Goal: Task Accomplishment & Management: Manage account settings

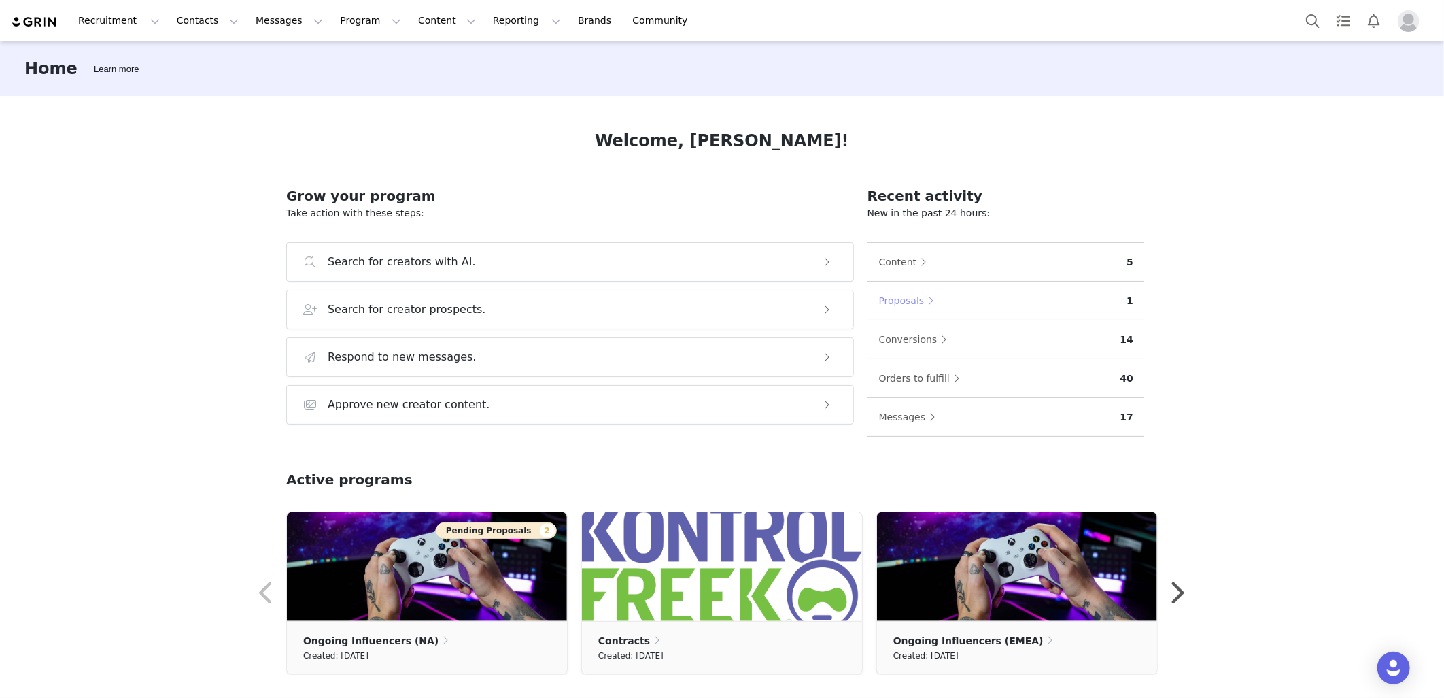
click at [906, 300] on button "Proposals" at bounding box center [909, 301] width 63 height 22
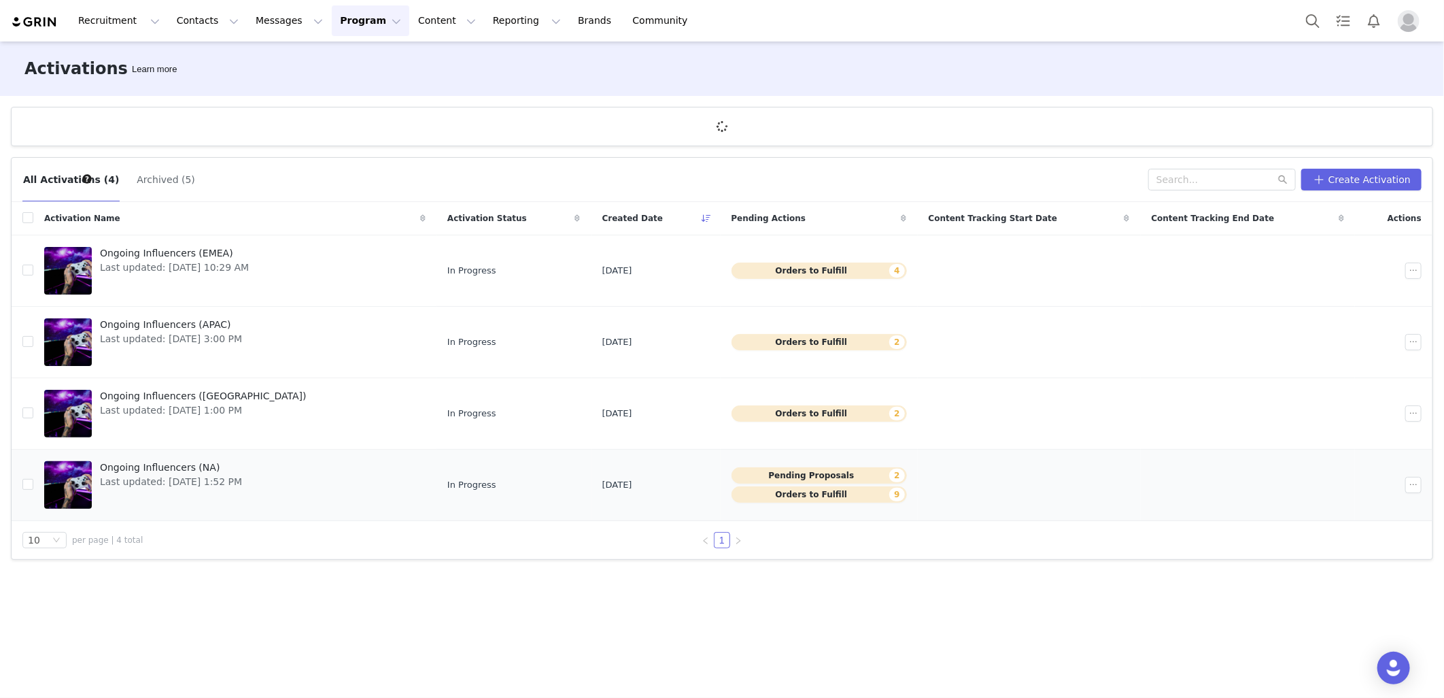
click at [184, 470] on span "Ongoing Influencers (NA)" at bounding box center [171, 467] width 142 height 14
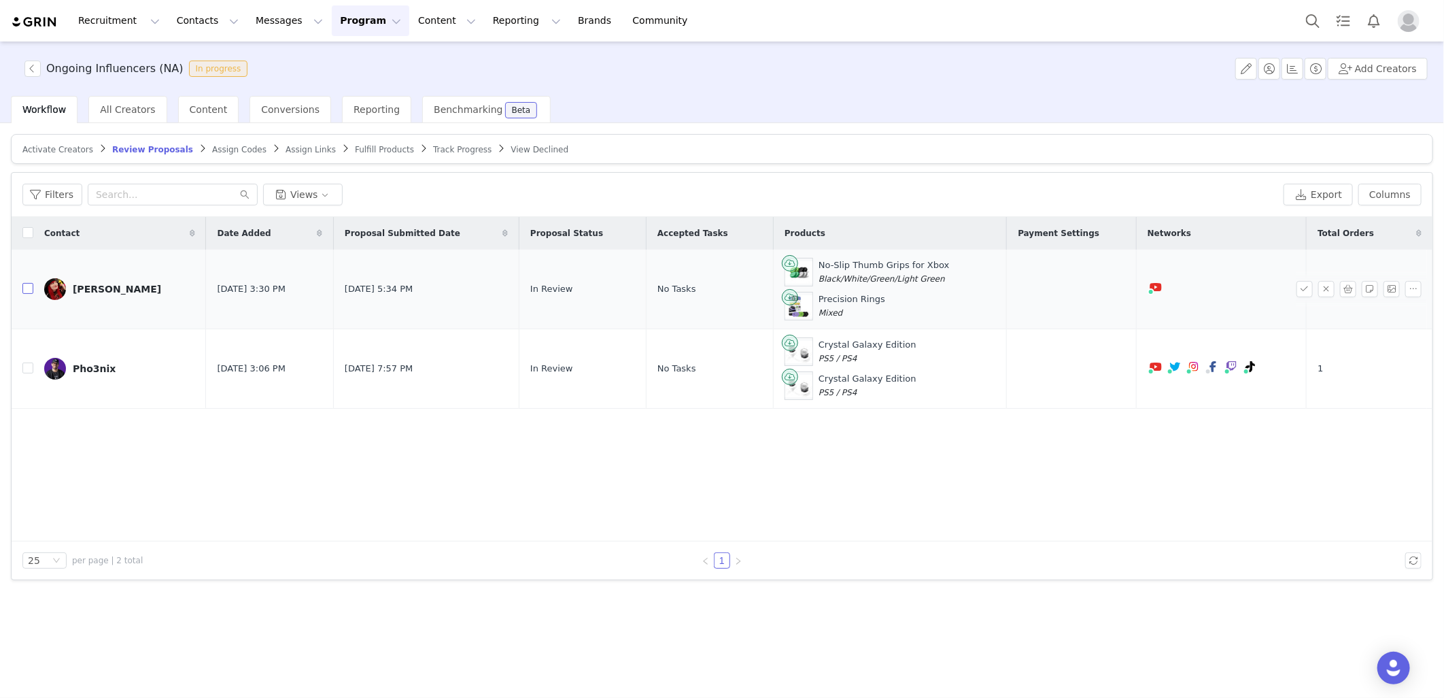
click at [32, 289] on input "checkbox" at bounding box center [27, 288] width 11 height 11
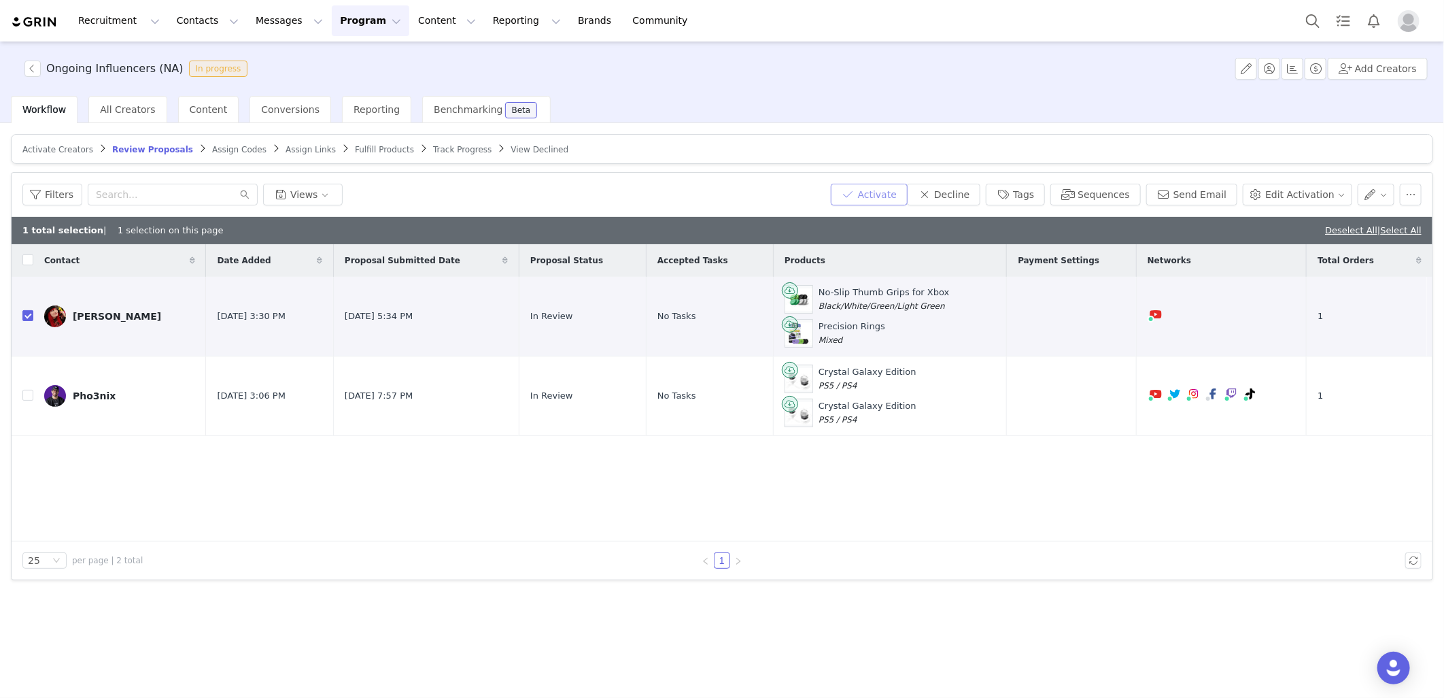
click at [908, 199] on button "Activate" at bounding box center [869, 195] width 77 height 22
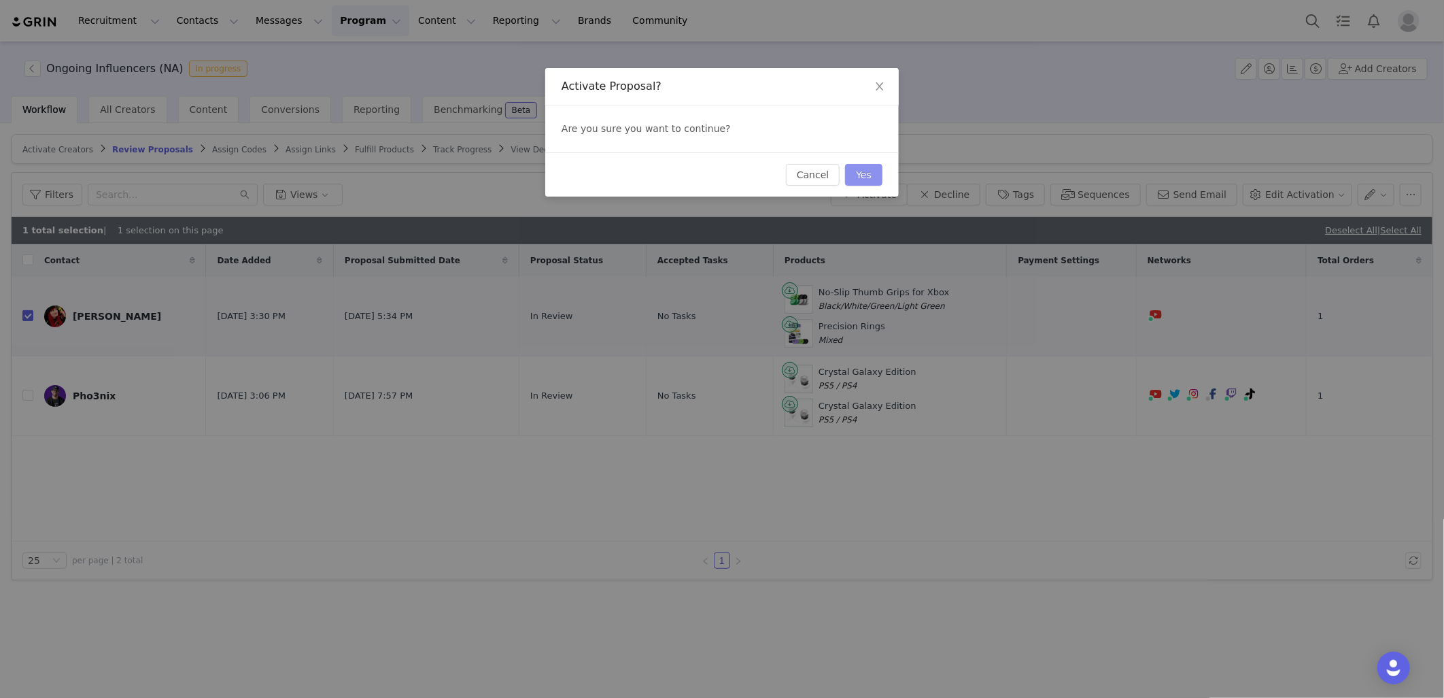
click at [861, 179] on button "Yes" at bounding box center [863, 175] width 37 height 22
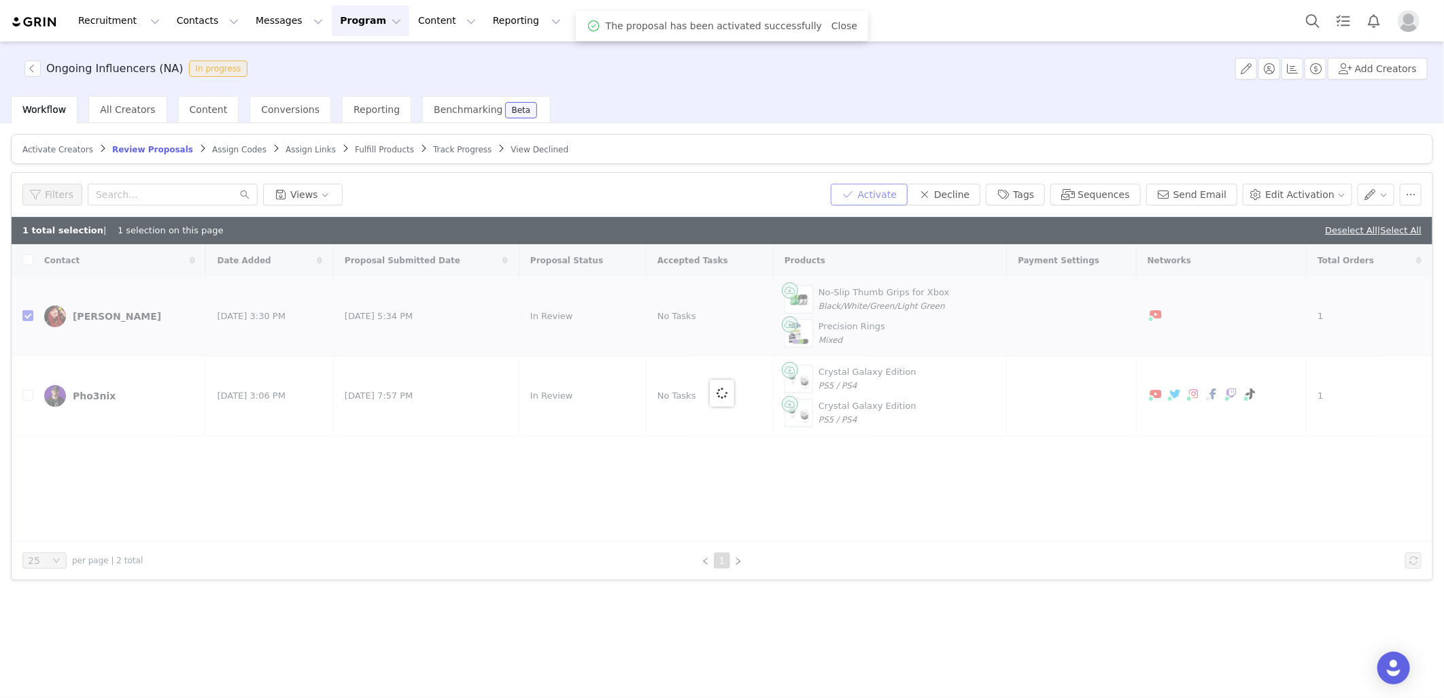
checkbox input "false"
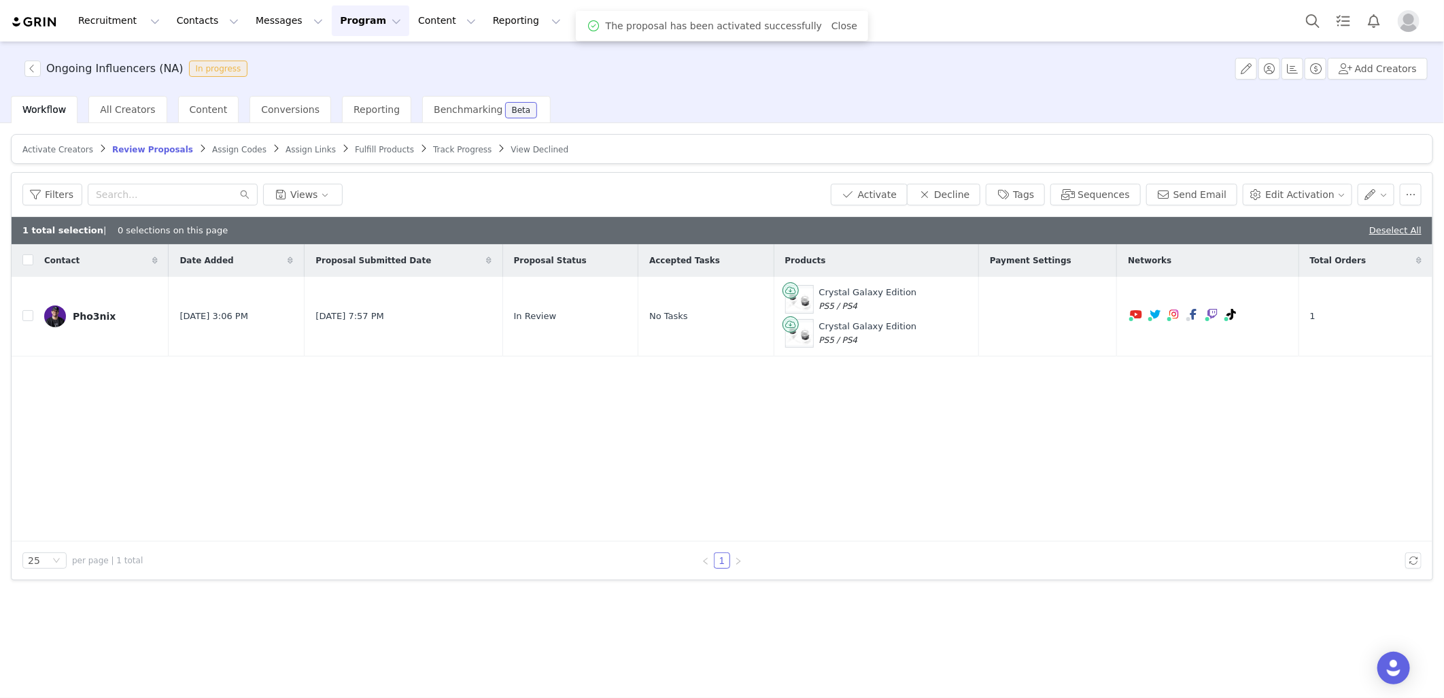
click at [216, 145] on span "Assign Codes" at bounding box center [239, 150] width 54 height 10
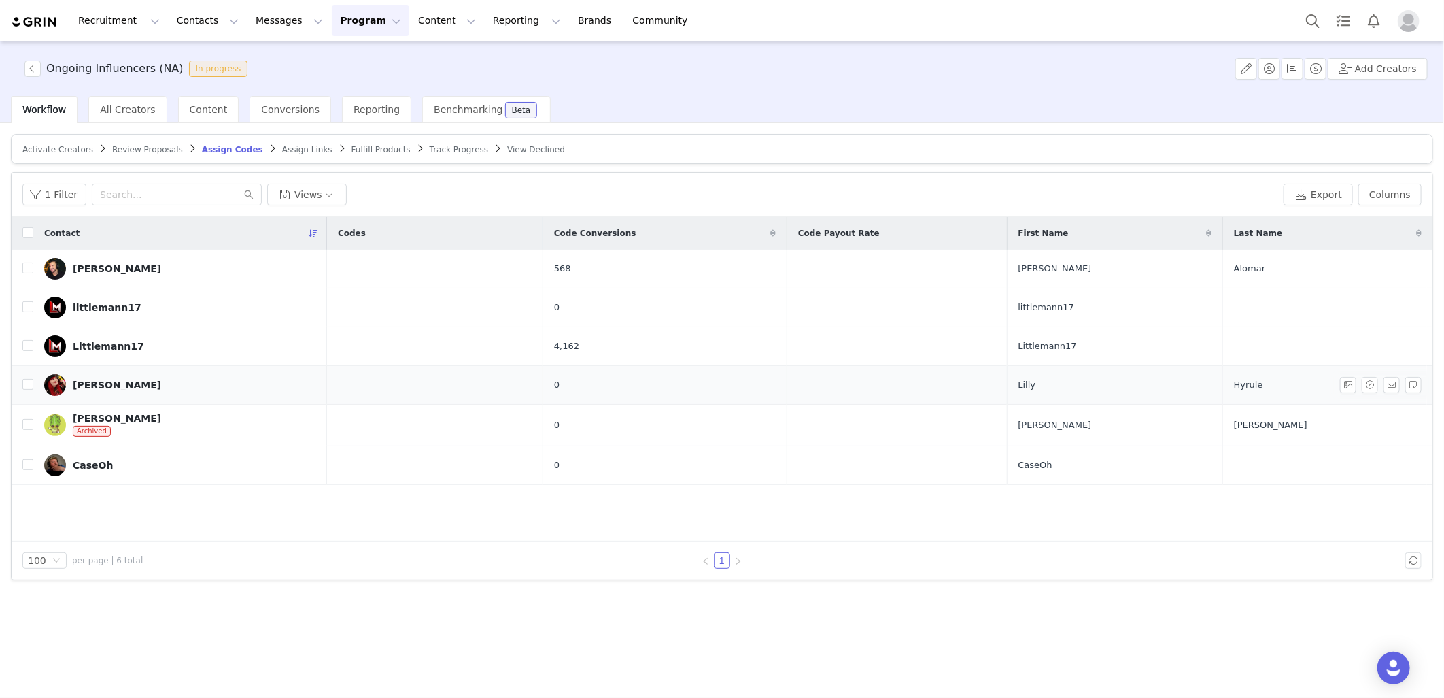
click at [94, 389] on div "[PERSON_NAME]" at bounding box center [117, 384] width 88 height 11
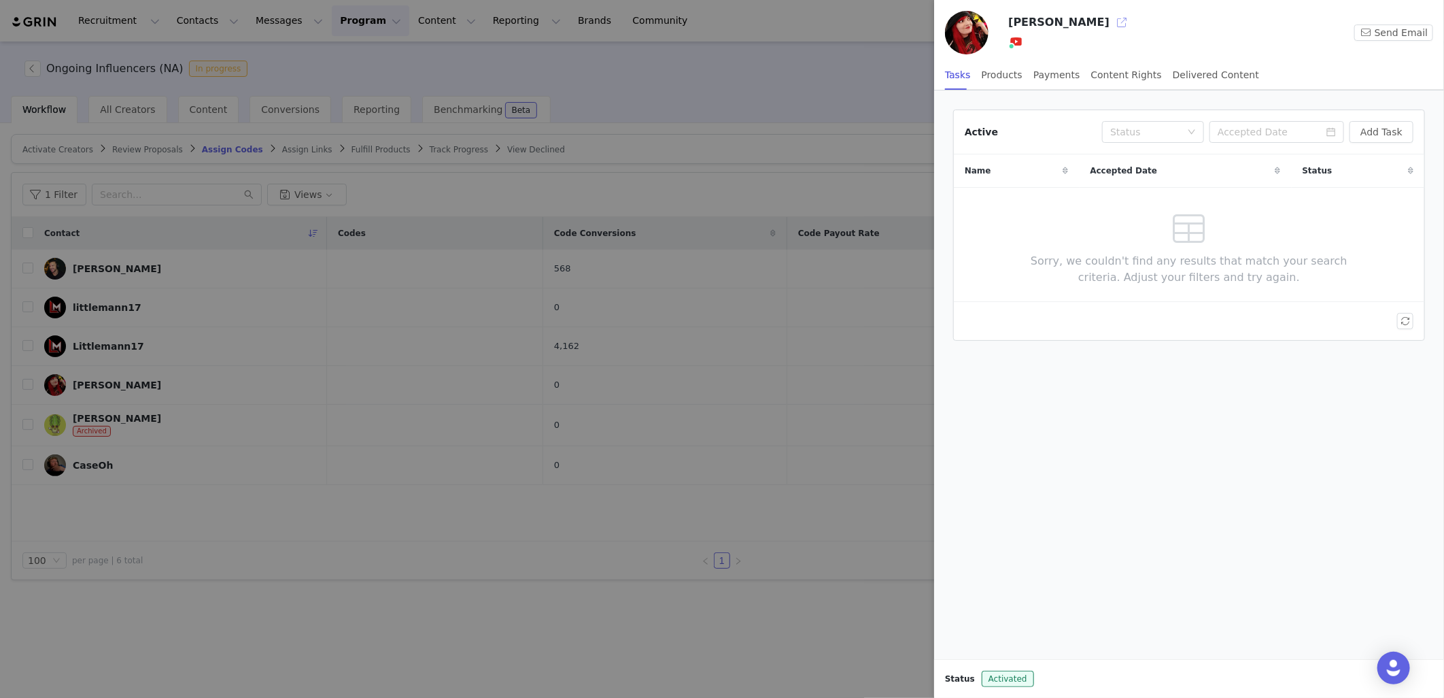
click at [1111, 22] on button "button" at bounding box center [1122, 23] width 22 height 22
click at [322, 245] on div at bounding box center [722, 349] width 1444 height 698
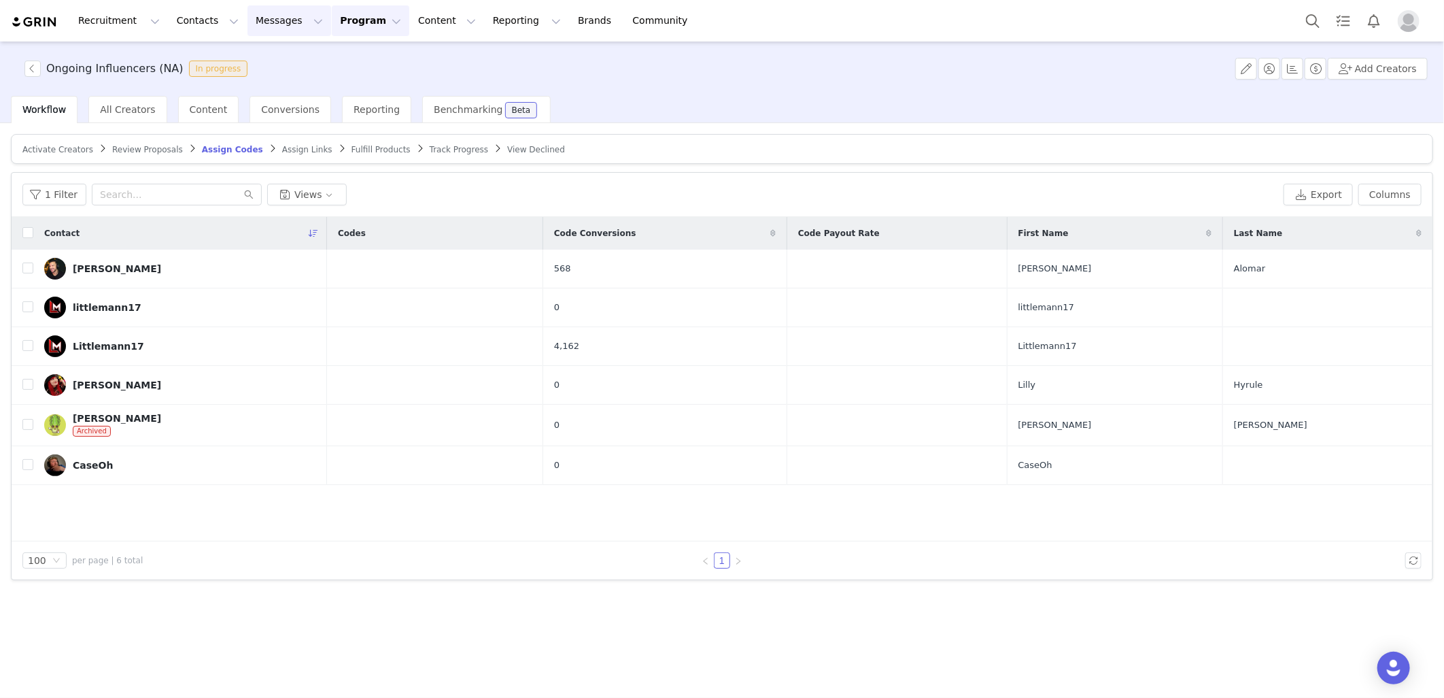
click at [250, 31] on button "Messages Messages" at bounding box center [289, 20] width 84 height 31
click at [194, 27] on button "Contacts Contacts" at bounding box center [208, 20] width 78 height 31
click at [201, 62] on p "Creators" at bounding box center [187, 60] width 41 height 14
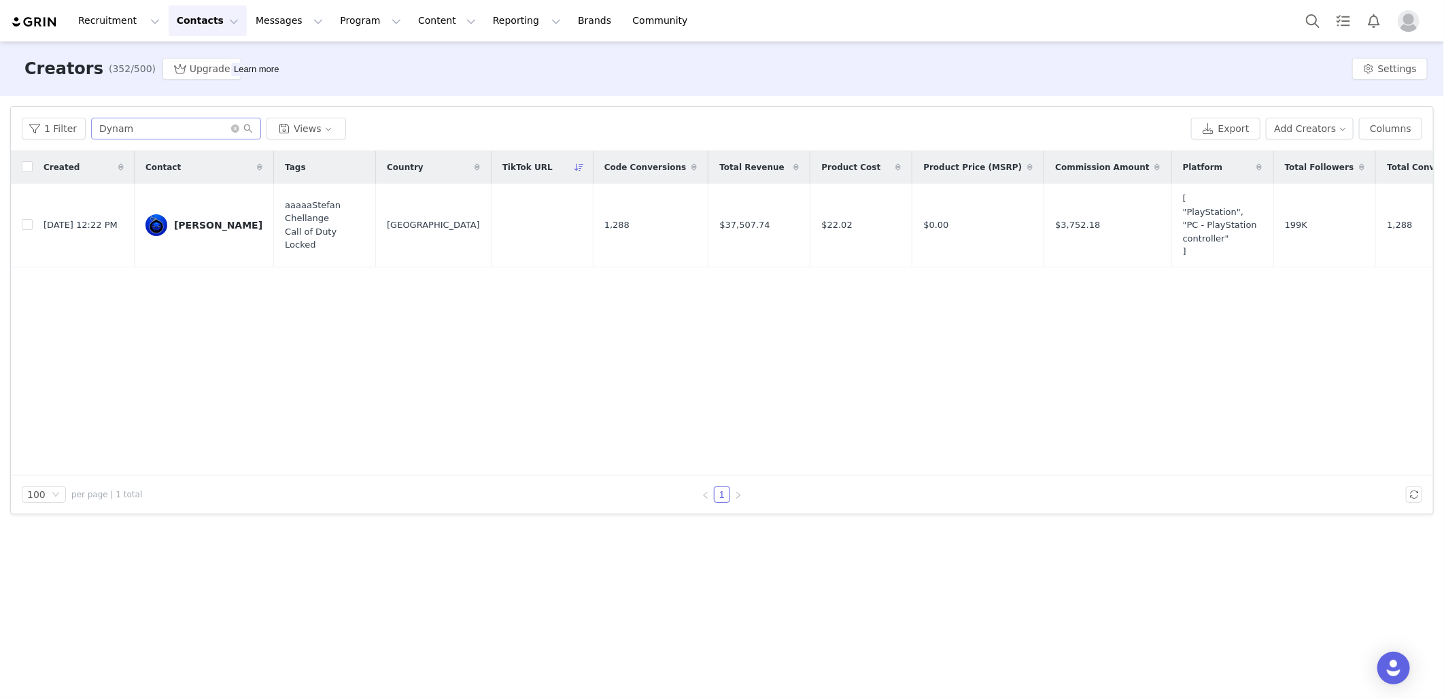
drag, startPoint x: 140, startPoint y: 141, endPoint x: 133, endPoint y: 126, distance: 16.4
click at [138, 141] on div "1 Filter Dynam Views Export Add Creators Columns" at bounding box center [722, 129] width 1422 height 44
click at [132, 124] on input "Dynam" at bounding box center [176, 129] width 170 height 22
click at [131, 124] on input "Dynam" at bounding box center [176, 129] width 170 height 22
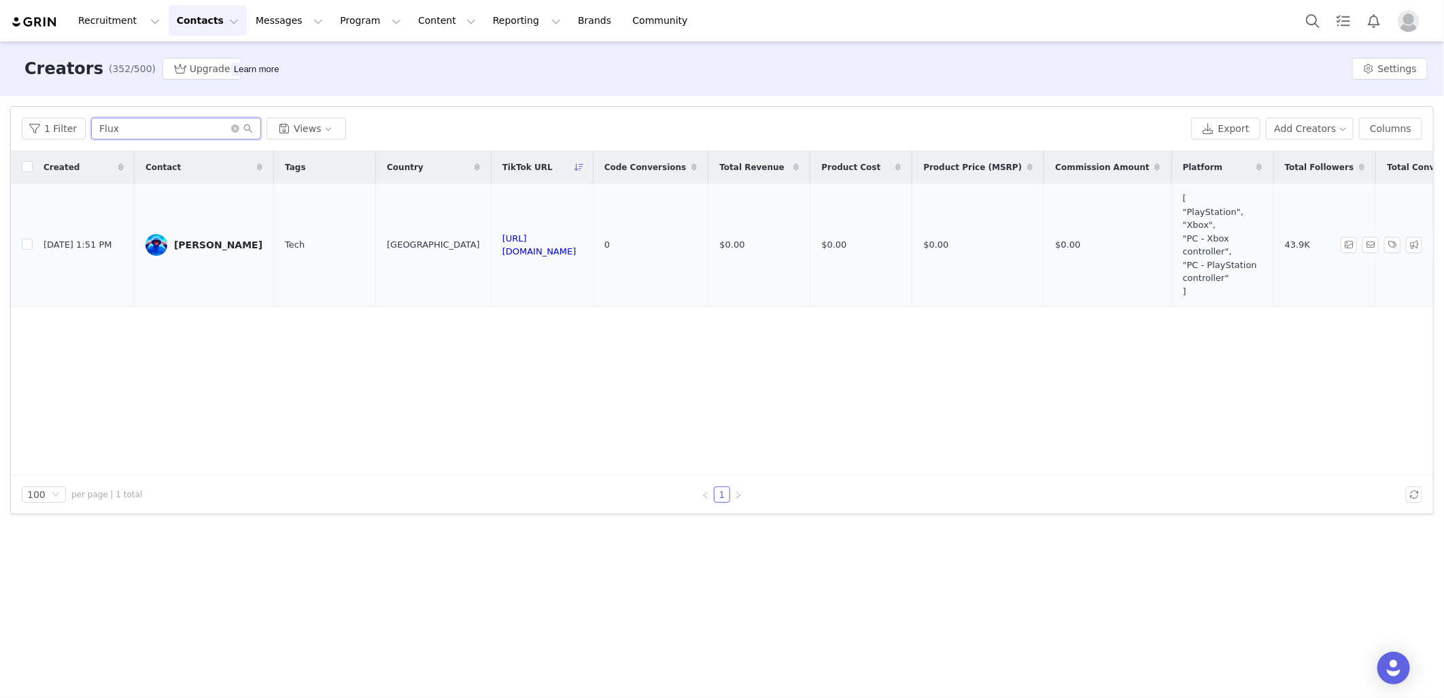
type input "Flux"
click at [214, 250] on div "Seth Huston" at bounding box center [218, 244] width 88 height 11
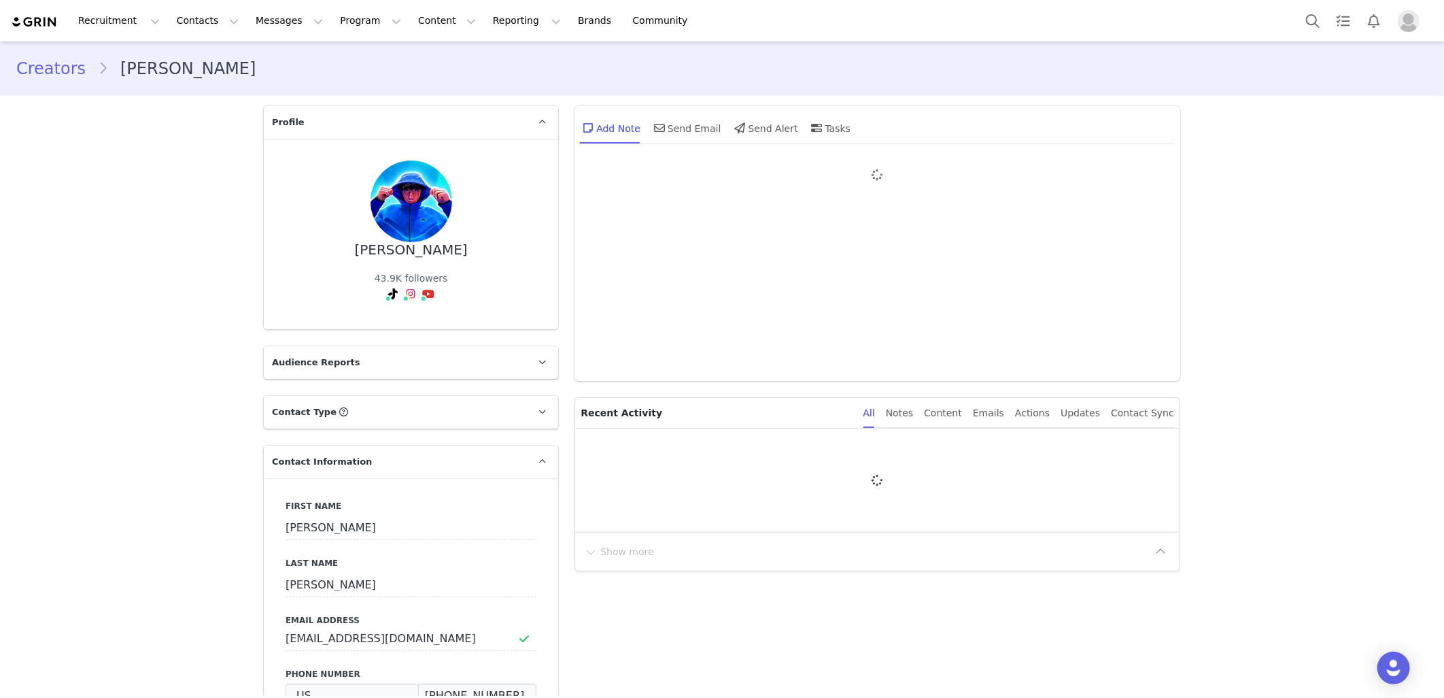
type input "+1 ([GEOGRAPHIC_DATA])"
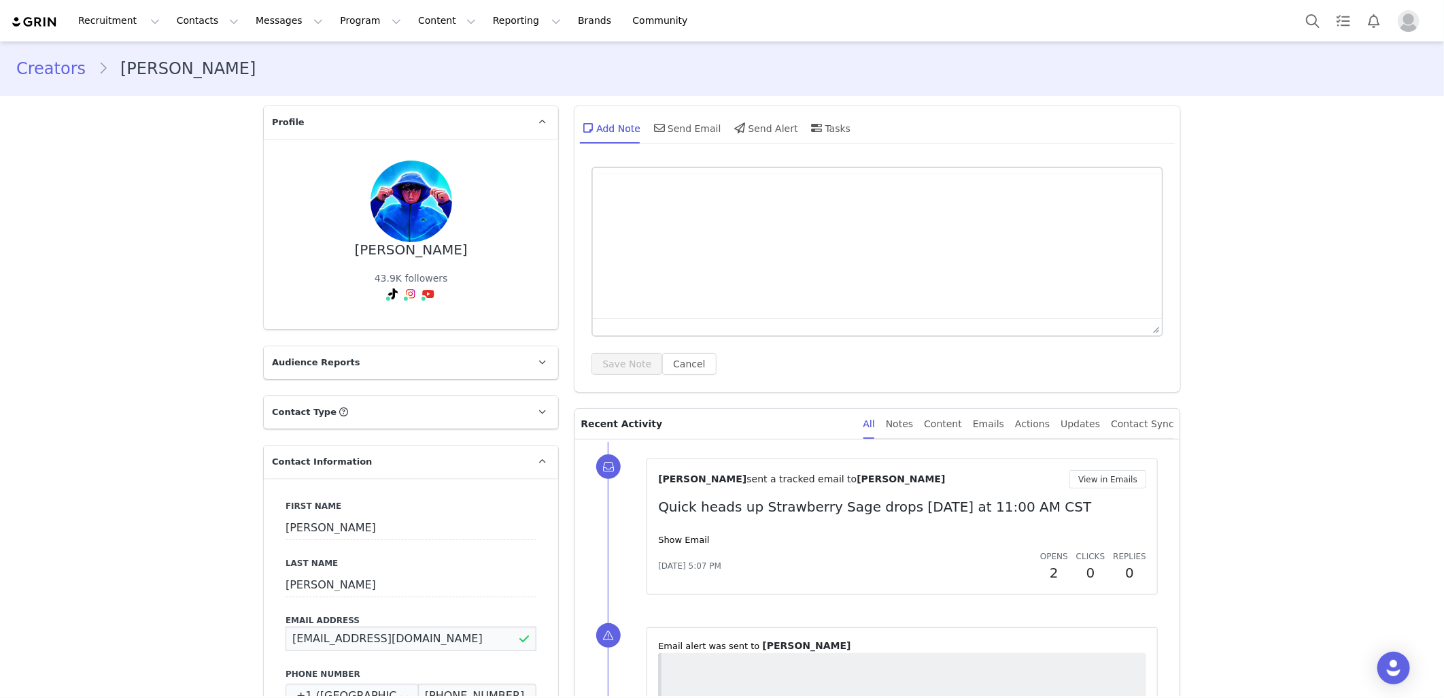
click at [340, 626] on input "fluxphybusiness@gmail.com" at bounding box center [411, 638] width 251 height 24
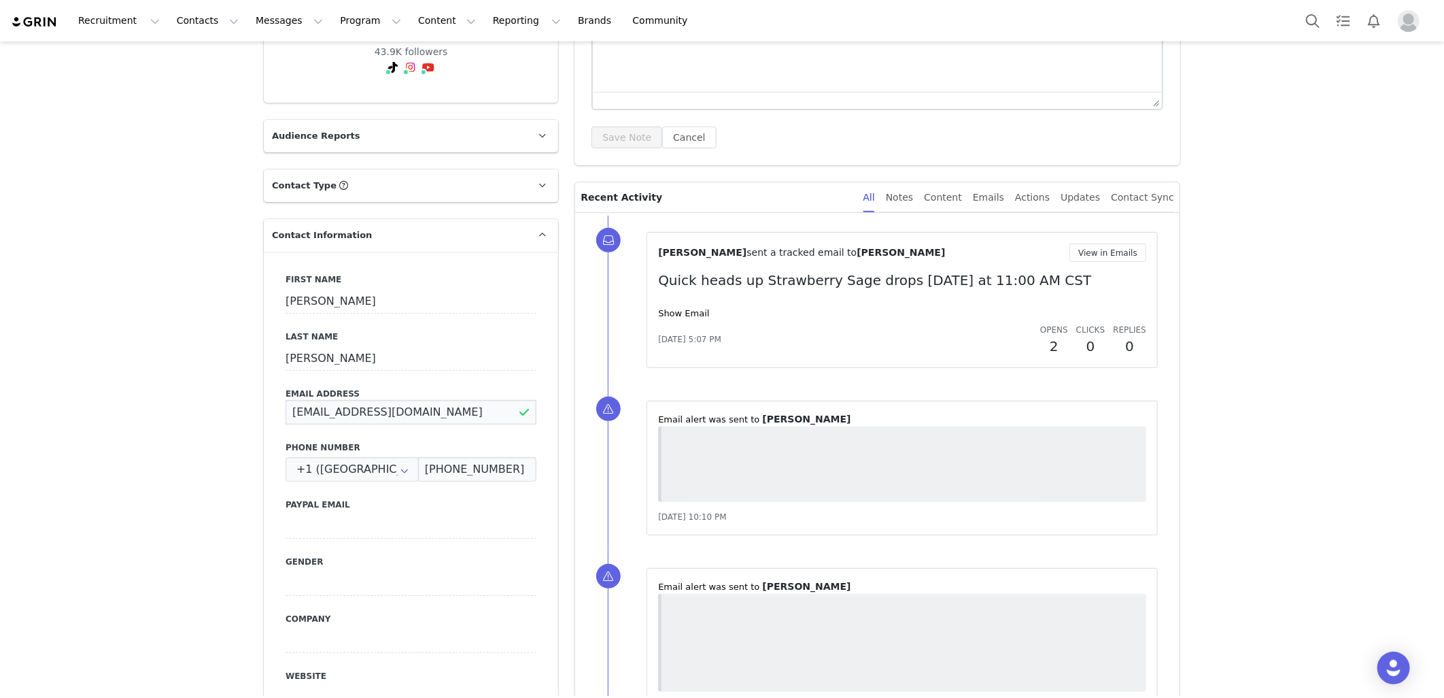
click at [341, 401] on input "fluxphybusiness@gmail.com" at bounding box center [411, 412] width 251 height 24
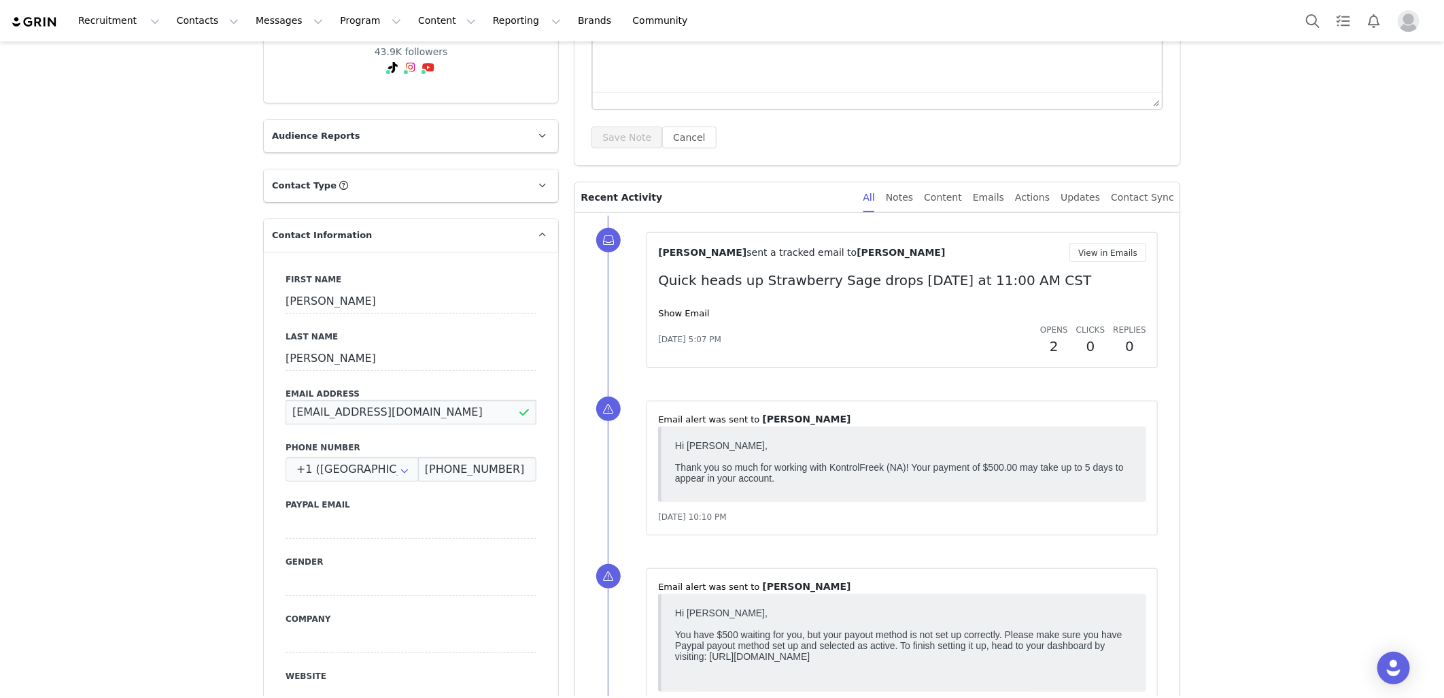
scroll to position [0, 0]
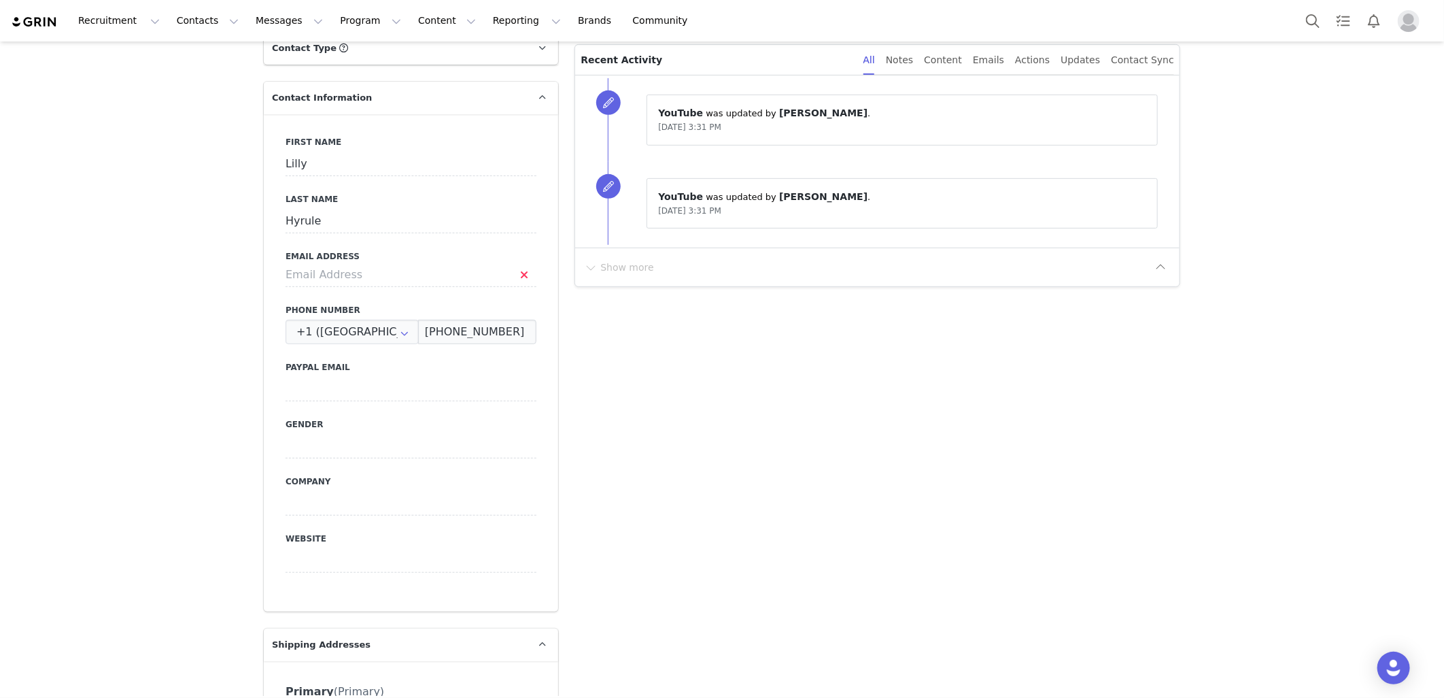
scroll to position [226, 0]
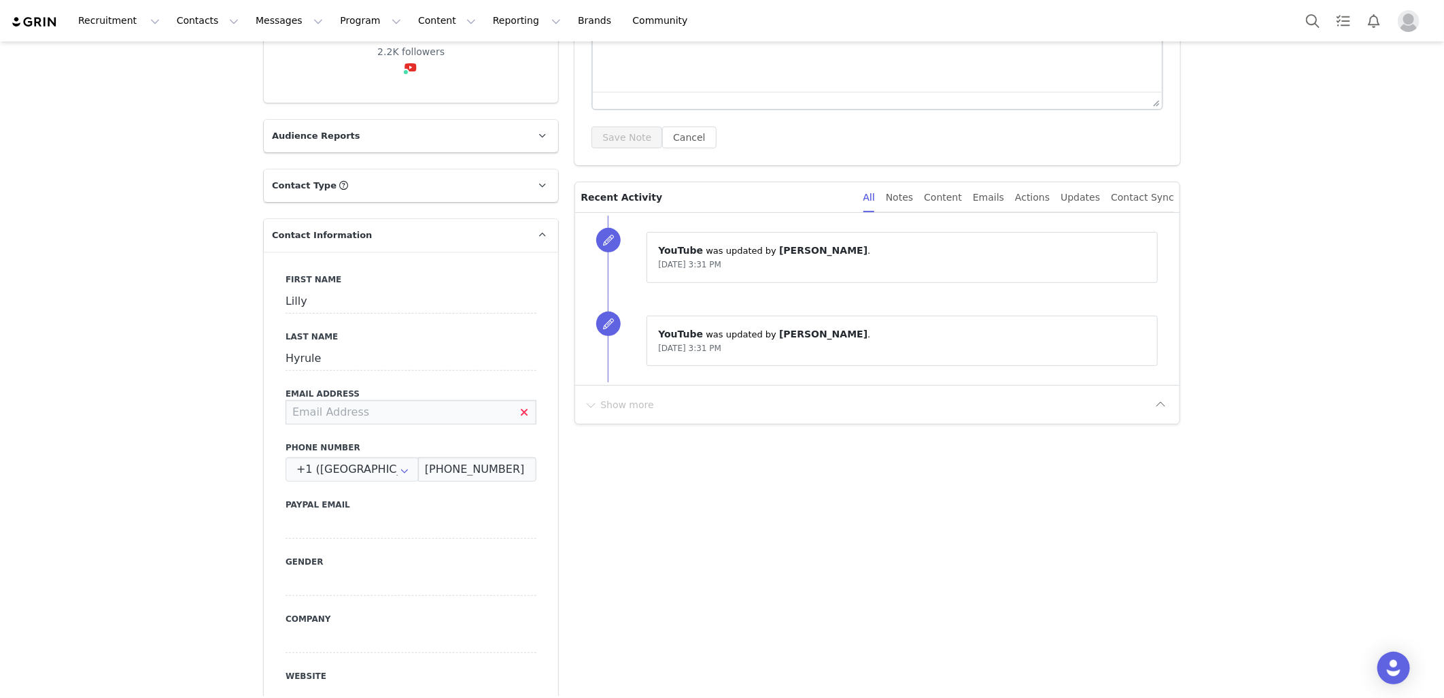
click at [355, 420] on input at bounding box center [411, 412] width 251 height 24
paste input "[EMAIL_ADDRESS][DOMAIN_NAME]"
drag, startPoint x: 289, startPoint y: 416, endPoint x: 229, endPoint y: 417, distance: 59.8
type input "[EMAIL_ADDRESS][DOMAIN_NAME]"
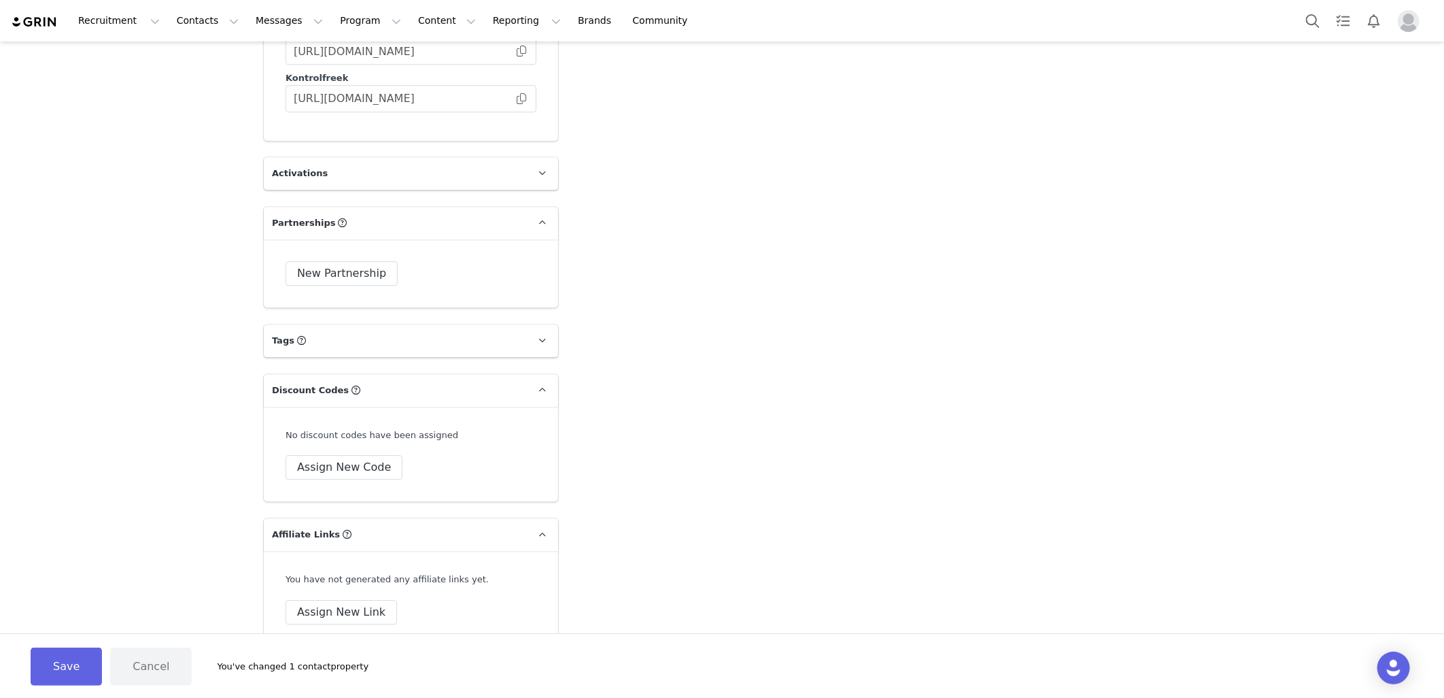
scroll to position [2370, 0]
click at [318, 477] on button "Assign New Code" at bounding box center [344, 471] width 117 height 24
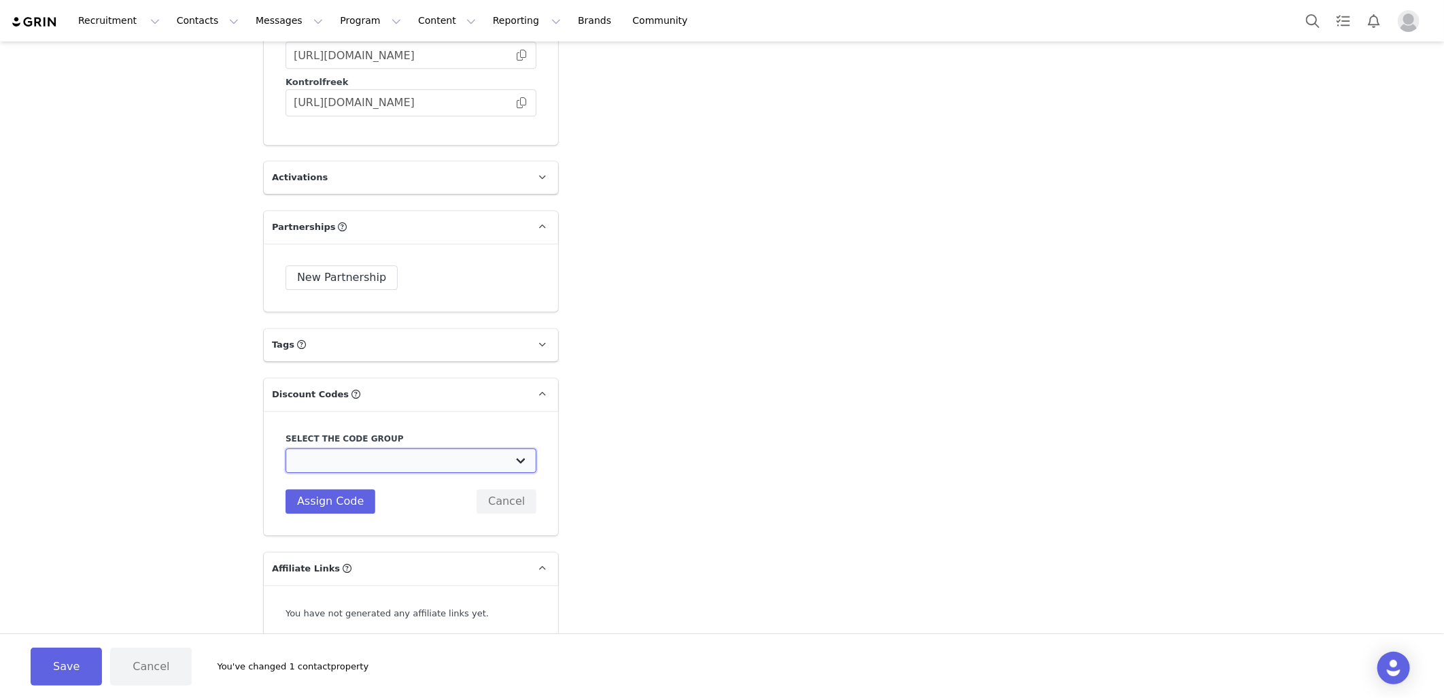
click at [322, 468] on select "KontrolFreek (APAC): Evergreen 12% discount codes (APAC) KontrolFreek (APAC): E…" at bounding box center [411, 460] width 251 height 24
select select "10009918"
click at [286, 450] on select "KontrolFreek (APAC): Evergreen 12% discount codes (APAC) KontrolFreek (APAC): E…" at bounding box center [411, 460] width 251 height 24
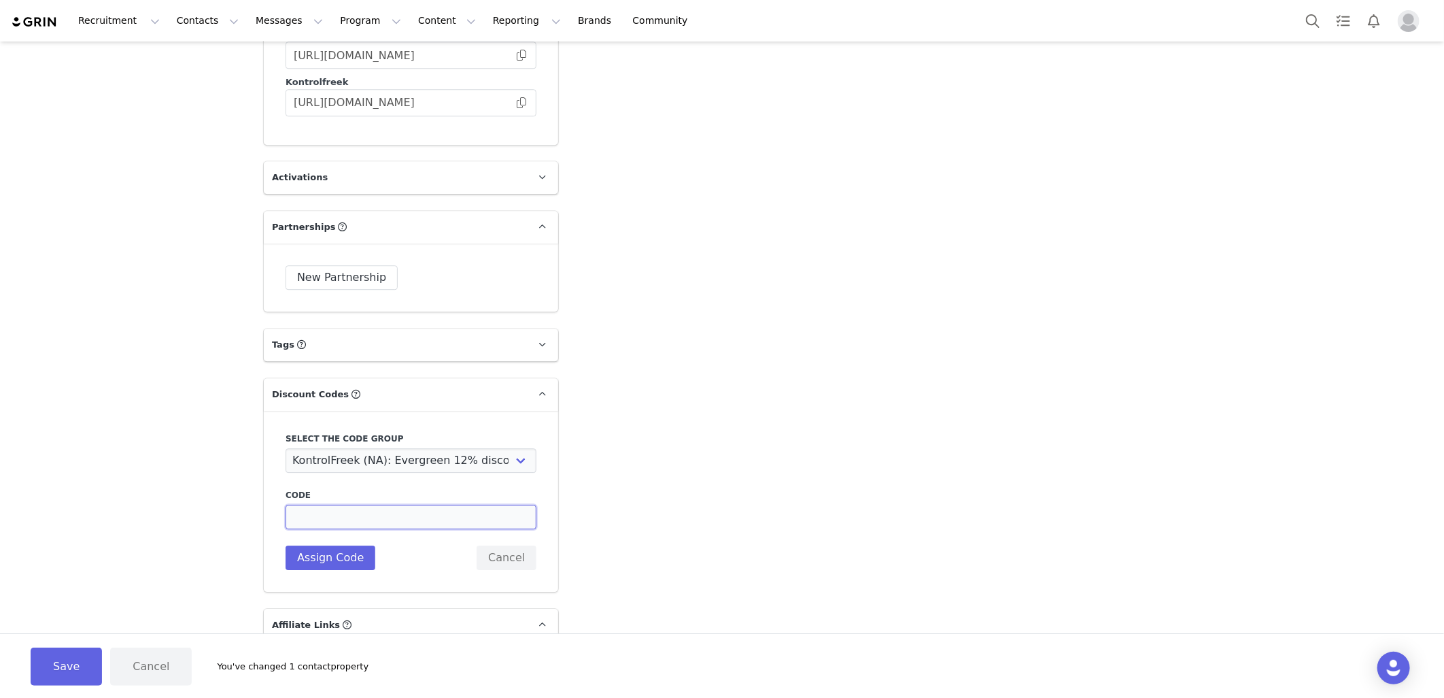
click at [305, 517] on input at bounding box center [411, 516] width 251 height 24
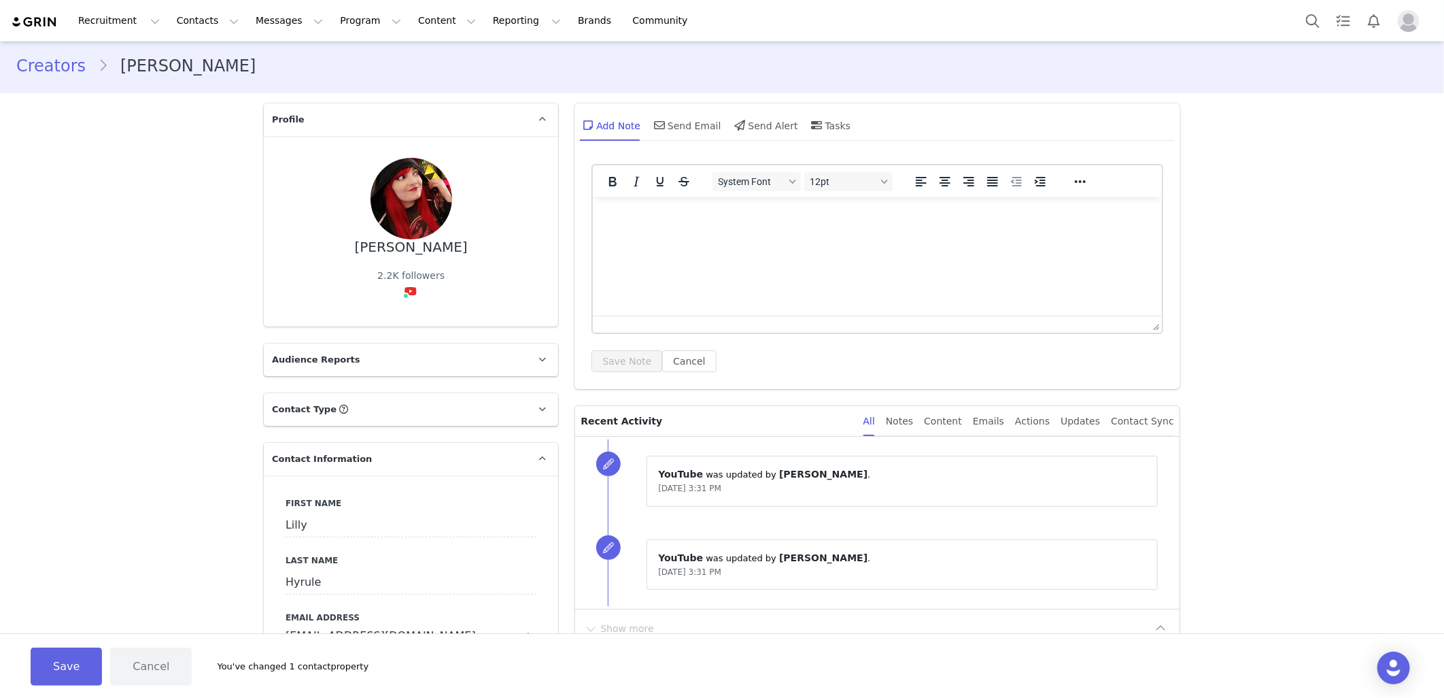
scroll to position [0, 0]
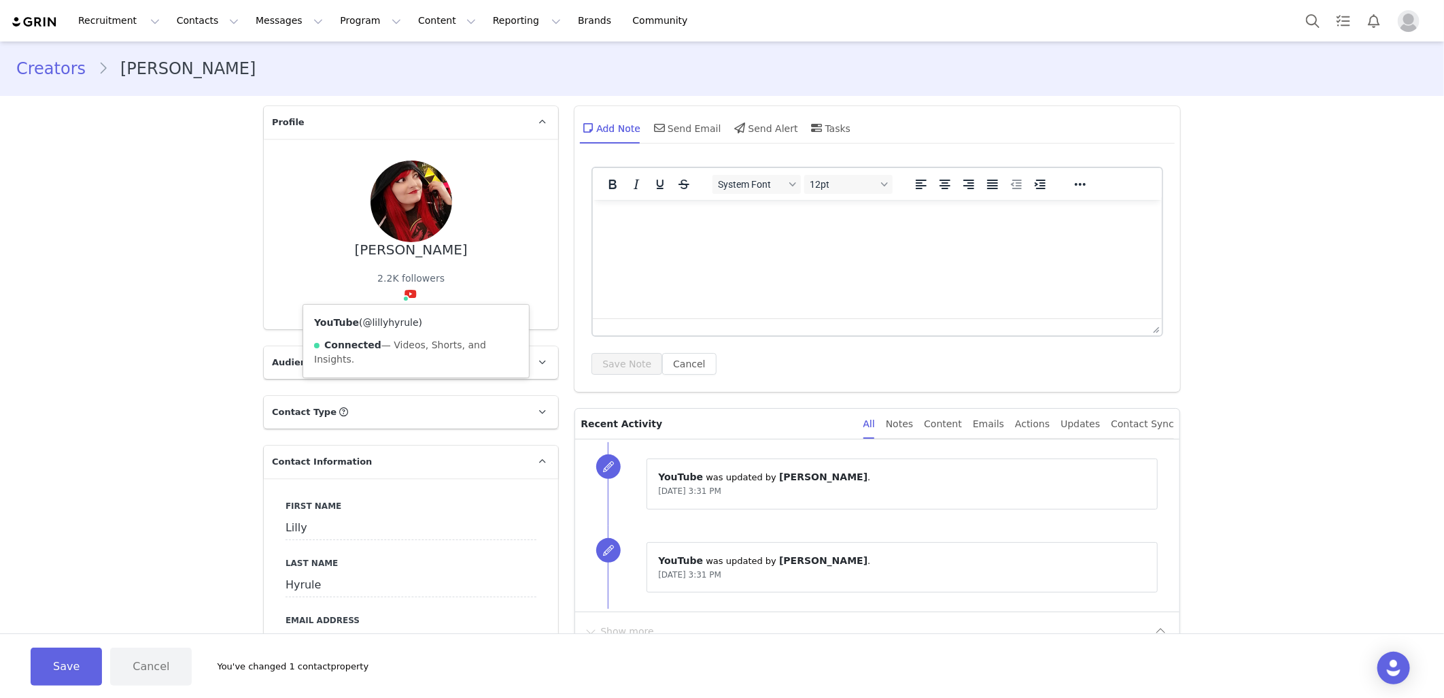
click at [392, 320] on link "@lillyhyrule" at bounding box center [391, 322] width 56 height 11
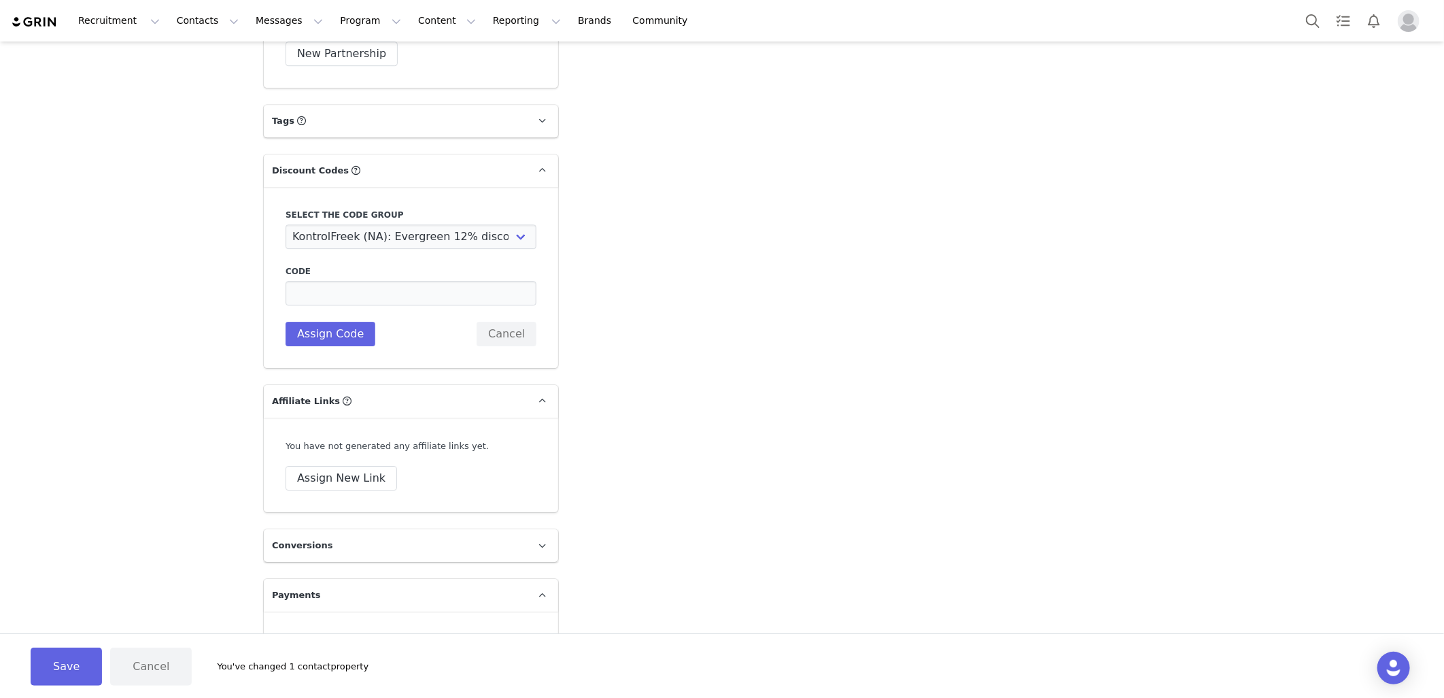
scroll to position [2607, 0]
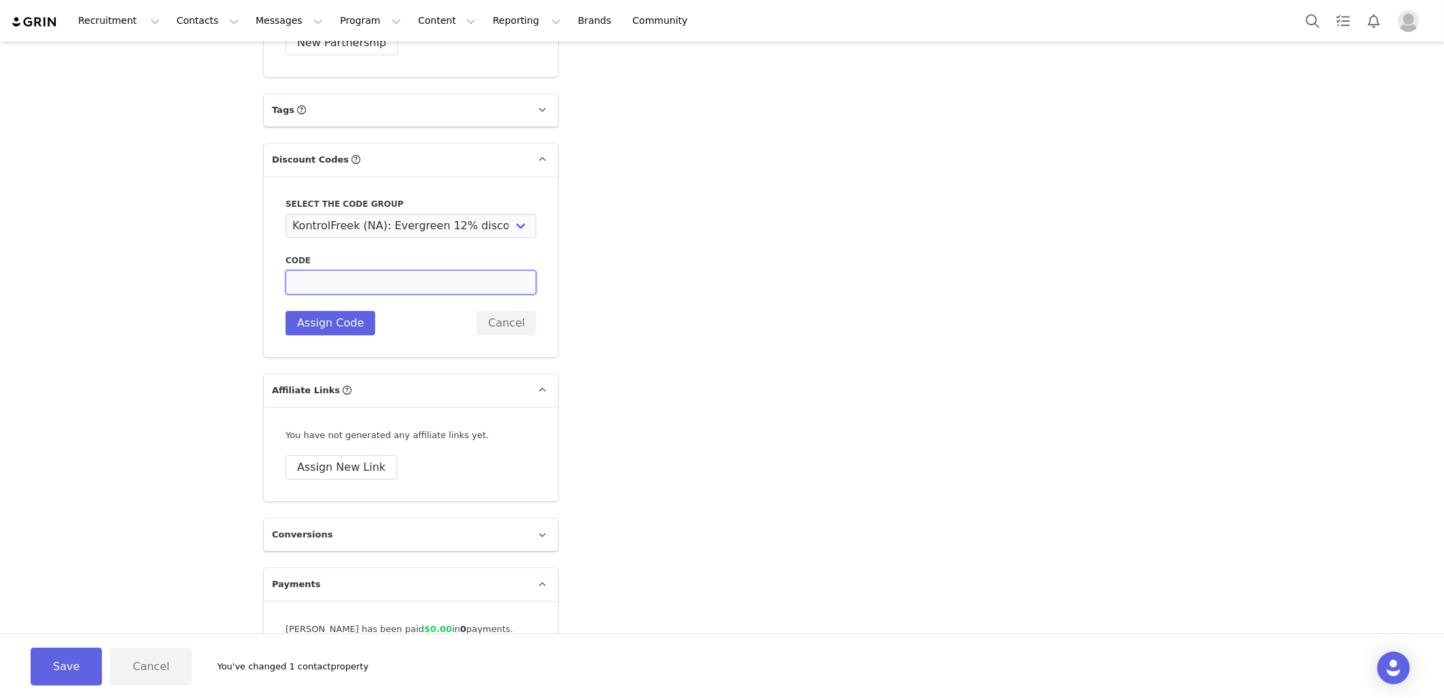
click at [335, 283] on input at bounding box center [411, 282] width 251 height 24
paste input "[PERSON_NAME]"
drag, startPoint x: 307, startPoint y: 288, endPoint x: 358, endPoint y: 383, distance: 108.3
click at [310, 290] on input "[PERSON_NAME]" at bounding box center [411, 282] width 251 height 24
click at [315, 284] on input "LillyHyrule" at bounding box center [411, 282] width 251 height 24
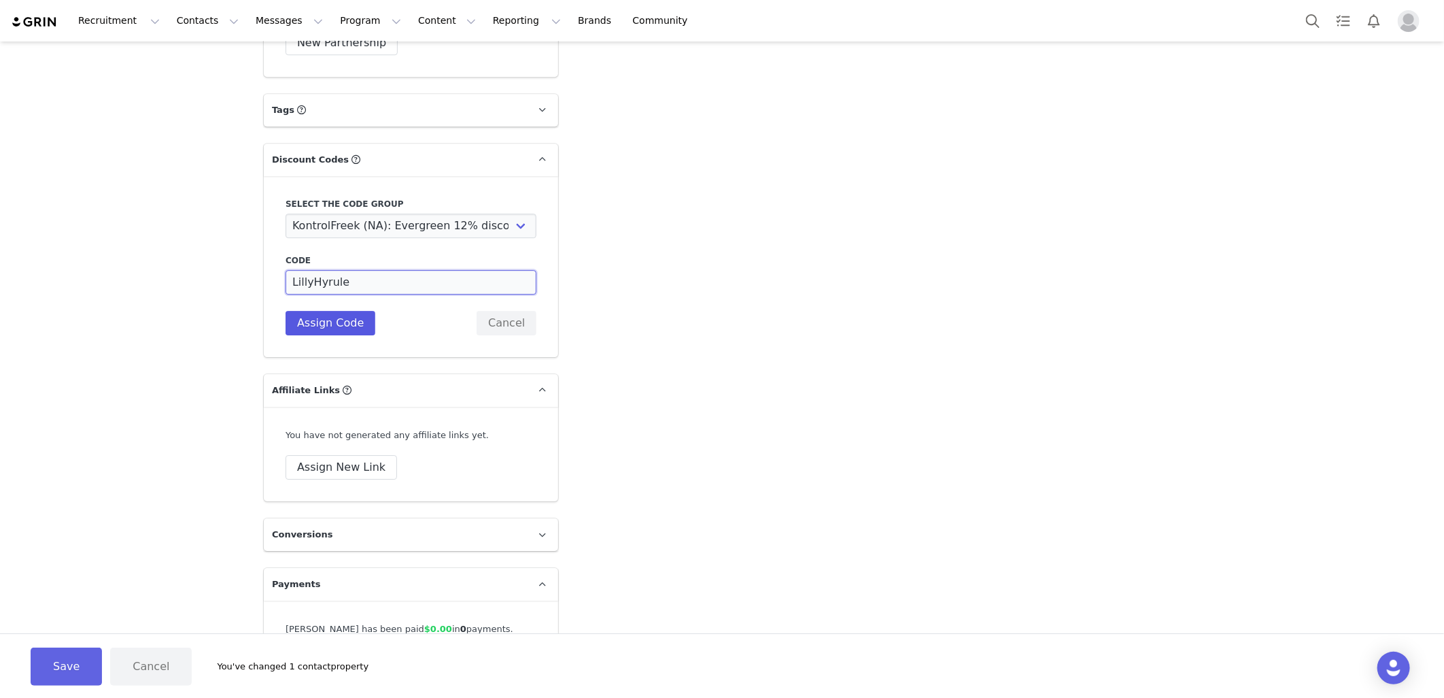
type input "LillyHyrule"
click at [321, 324] on button "Assign Code" at bounding box center [331, 323] width 90 height 24
click at [315, 280] on input "LillyHyrule" at bounding box center [411, 282] width 251 height 24
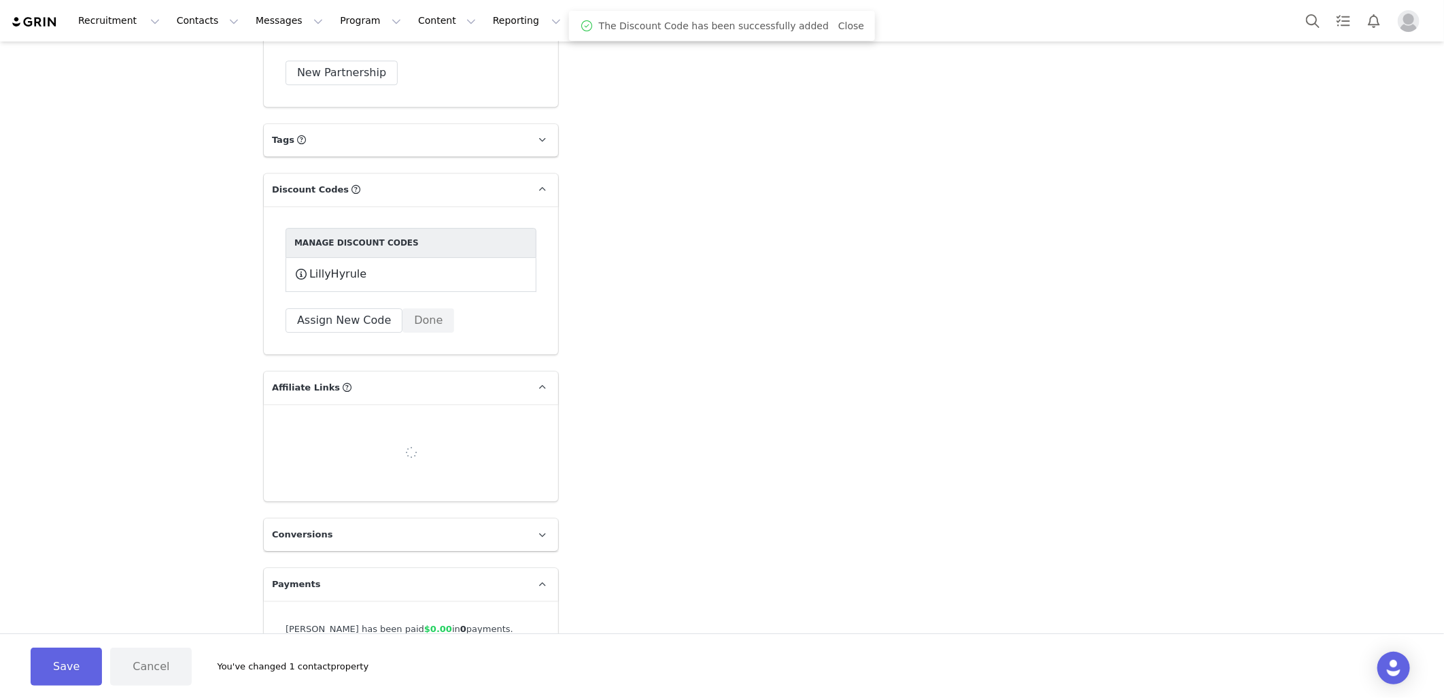
scroll to position [2575, 0]
click at [330, 464] on button "Assign New Link" at bounding box center [342, 467] width 112 height 24
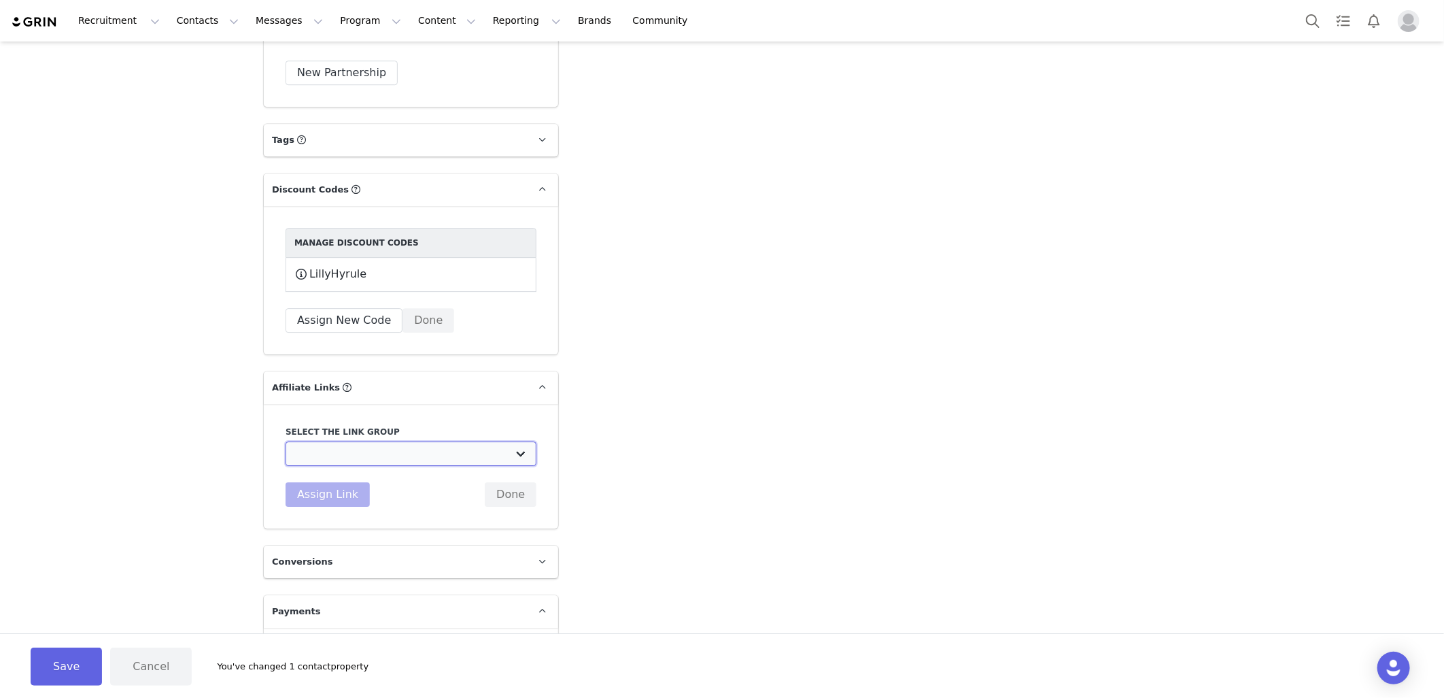
click at [330, 464] on select "Evergreen links 12% discount (NA): https://[DOMAIN_NAME]/discount/[discount_cod…" at bounding box center [411, 453] width 251 height 24
select select "21940"
click at [286, 443] on select "Evergreen links 12% discount (NA): https://[DOMAIN_NAME]/discount/[discount_cod…" at bounding box center [411, 453] width 251 height 24
click at [337, 503] on button "Assign Link" at bounding box center [328, 494] width 84 height 24
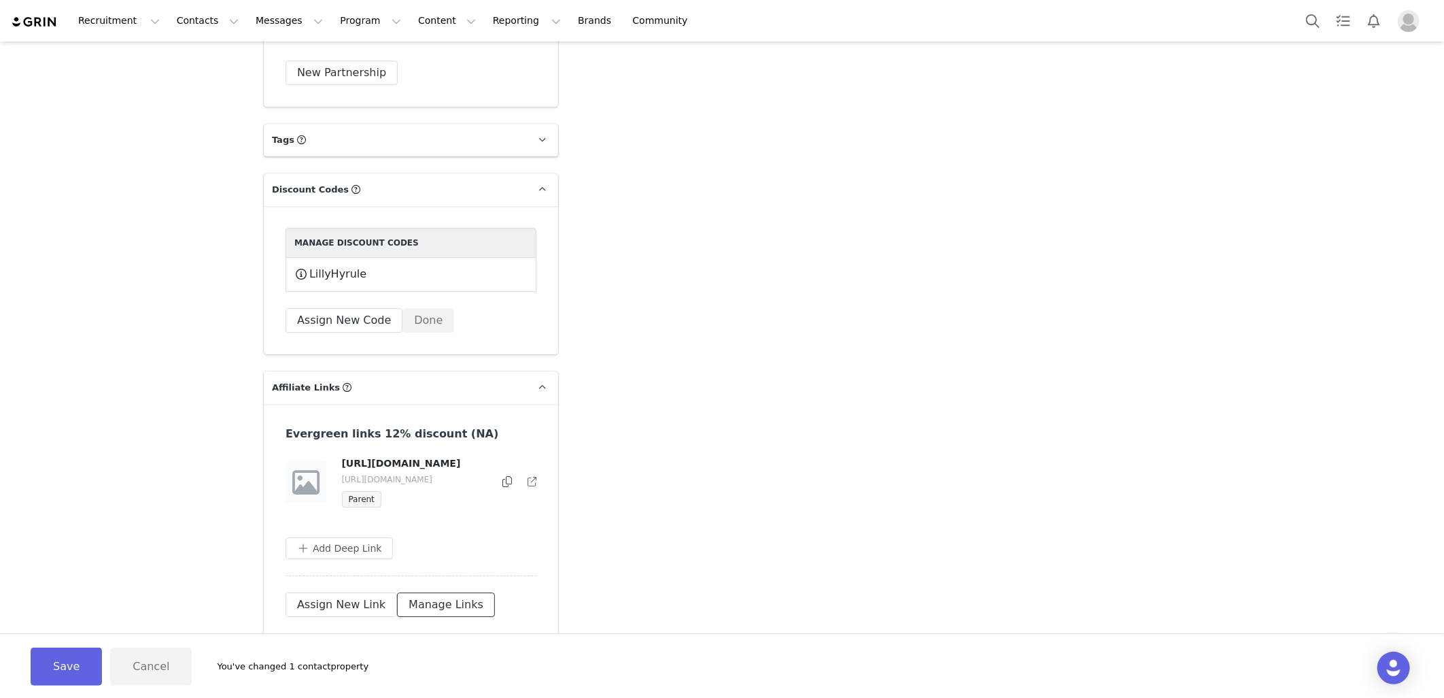
click at [418, 613] on button "Manage Links" at bounding box center [446, 604] width 98 height 24
click at [498, 490] on button "button" at bounding box center [504, 482] width 16 height 16
click at [454, 511] on span "Edit Destination URL" at bounding box center [462, 515] width 98 height 15
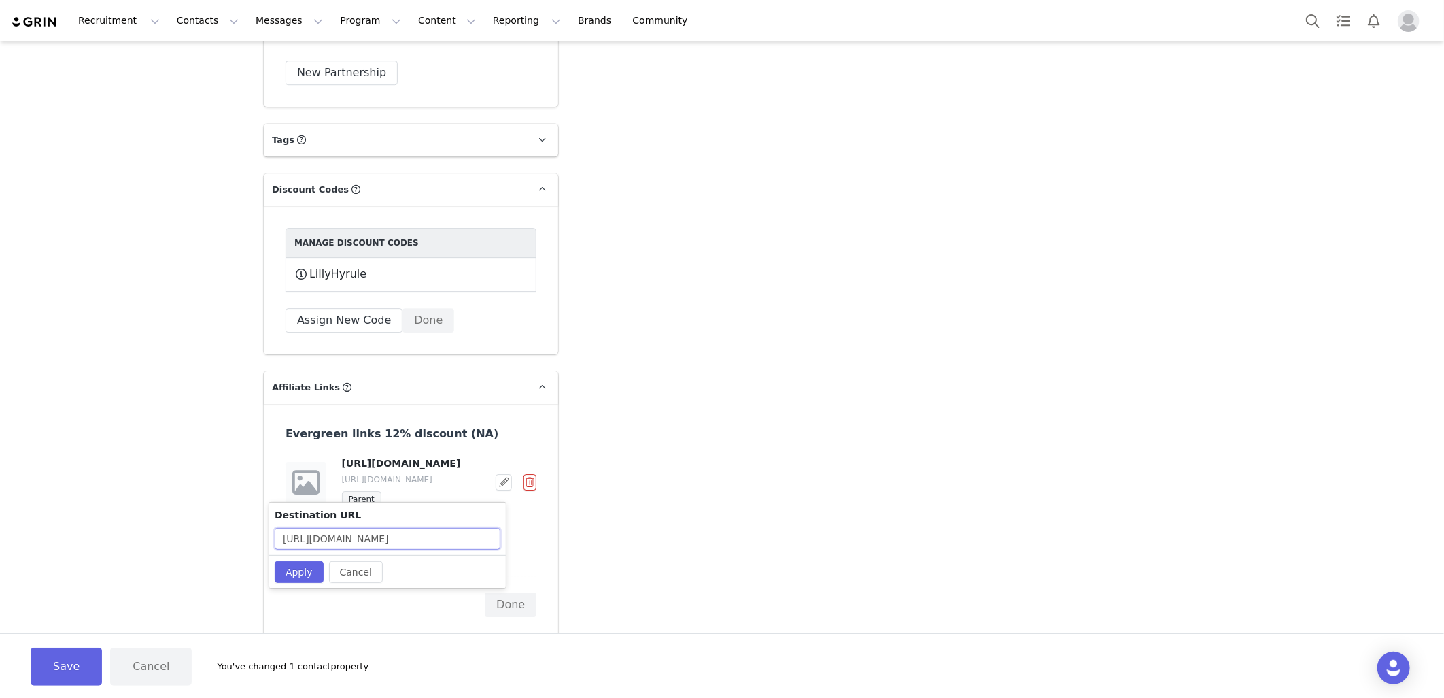
click at [457, 542] on input "[URL][DOMAIN_NAME]" at bounding box center [388, 539] width 226 height 22
paste input "LillyHyrule"
type input "[URL][DOMAIN_NAME]"
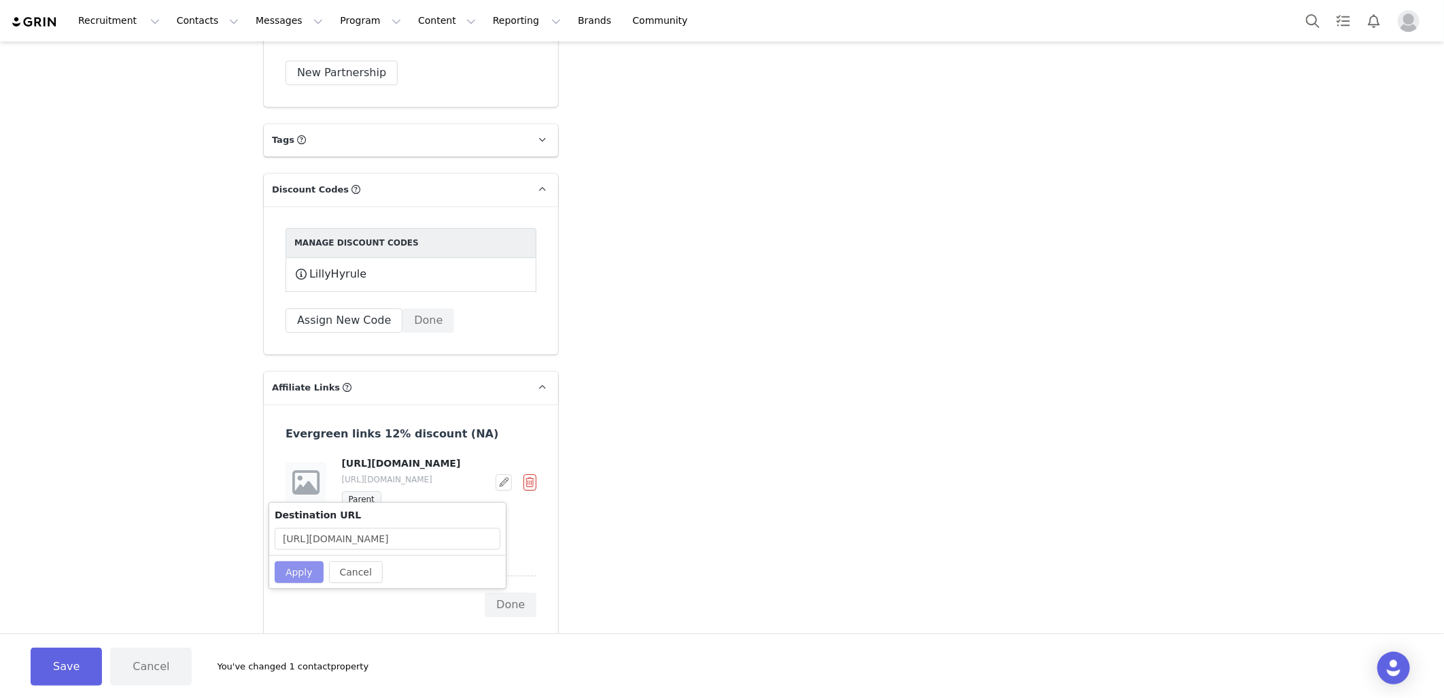
click at [299, 570] on button "Apply" at bounding box center [299, 572] width 49 height 22
click at [370, 502] on div "[URL][DOMAIN_NAME] [URL][DOMAIN_NAME] Parent" at bounding box center [415, 481] width 148 height 51
click at [379, 485] on p "[URL][DOMAIN_NAME]" at bounding box center [415, 479] width 146 height 12
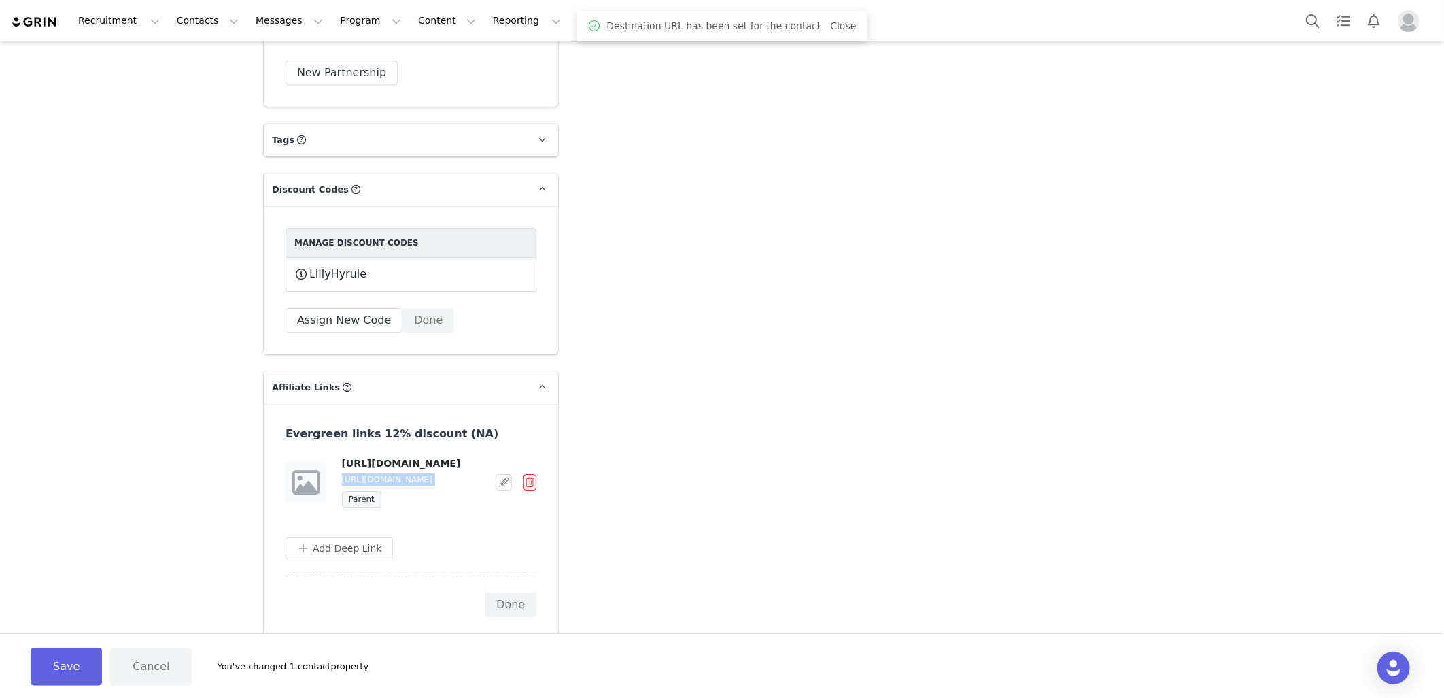
click at [379, 485] on p "[URL][DOMAIN_NAME]" at bounding box center [415, 479] width 146 height 12
copy p "[URL][DOMAIN_NAME]"
